Goal: Find specific page/section: Find specific page/section

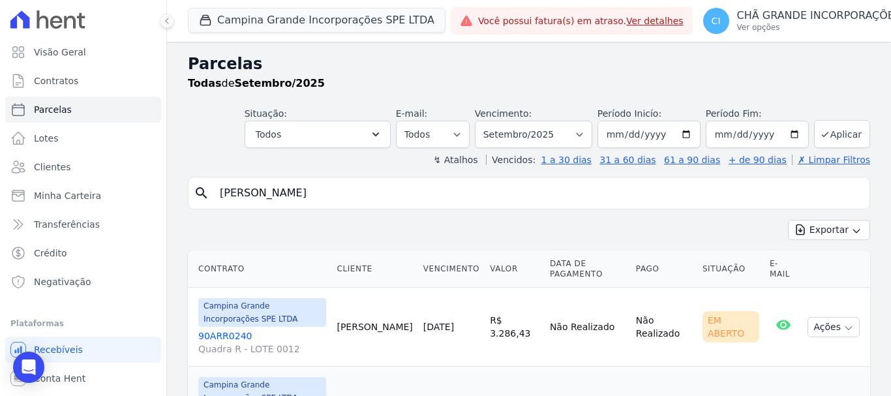
select select
click at [378, 194] on input "[PERSON_NAME]" at bounding box center [538, 193] width 652 height 26
click at [375, 195] on input "[PERSON_NAME]" at bounding box center [538, 193] width 652 height 26
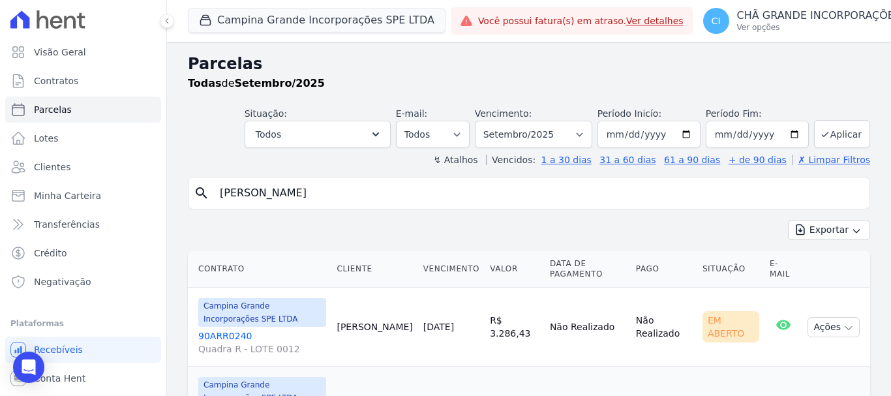
click at [376, 195] on input "[PERSON_NAME]" at bounding box center [538, 193] width 652 height 26
type input "[PERSON_NAME]"
select select
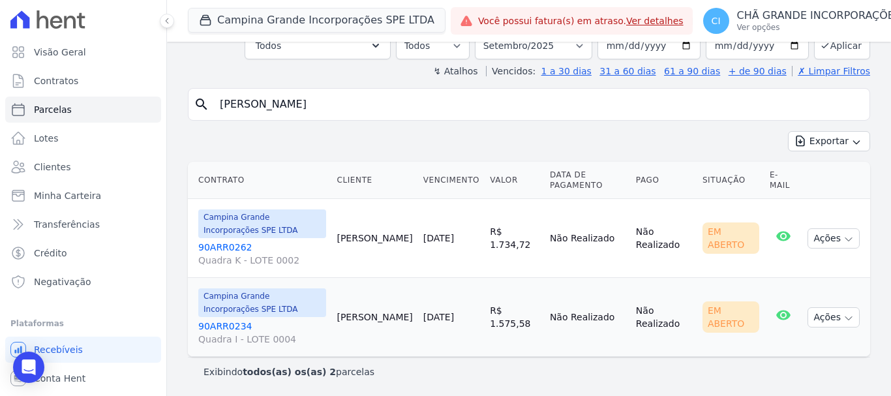
scroll to position [89, 0]
